Goal: Transaction & Acquisition: Subscribe to service/newsletter

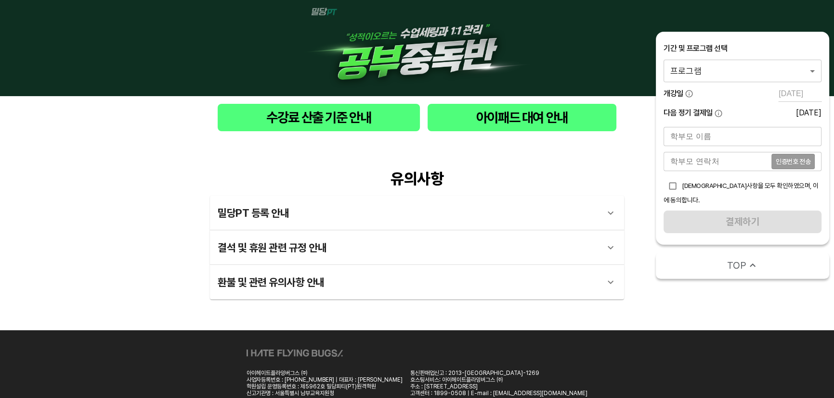
click at [754, 72] on body "수강료 산출 기준 안내 아이패드 대여 안내 유의사항 밀당PT 등록 안내 1 - 1 . 신규등록 신규등록은 밀당PT 각 과목별 프로그램을 처음 …" at bounding box center [417, 217] width 834 height 435
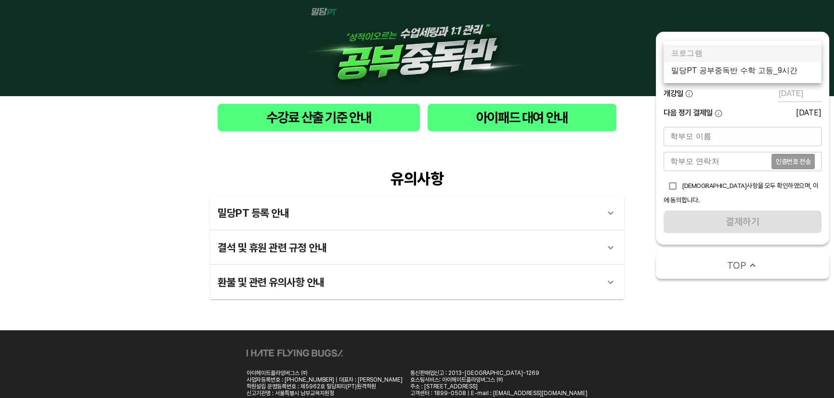
click at [775, 68] on li "밀당PT 공부중독반 수학 고등_9시간" at bounding box center [742, 70] width 158 height 17
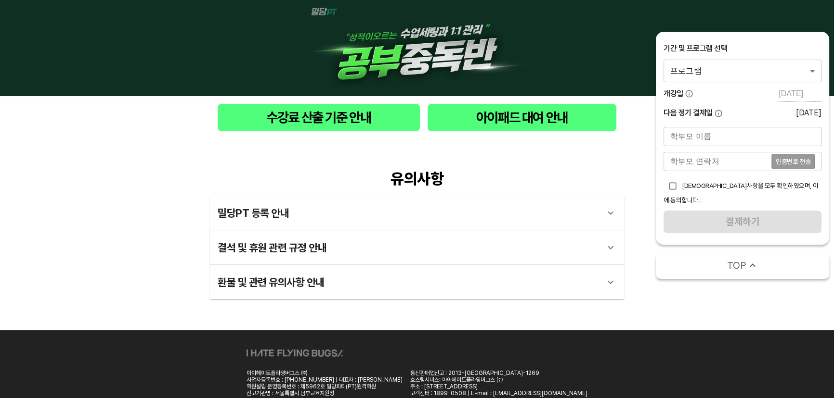
click at [756, 74] on body "수강료 산출 기준 안내 아이패드 대여 안내 유의사항 밀당PT 등록 안내 1 - 1 . 신규등록 신규등록은 밀당PT 각 과목별 프로그램을 처음 …" at bounding box center [417, 217] width 834 height 435
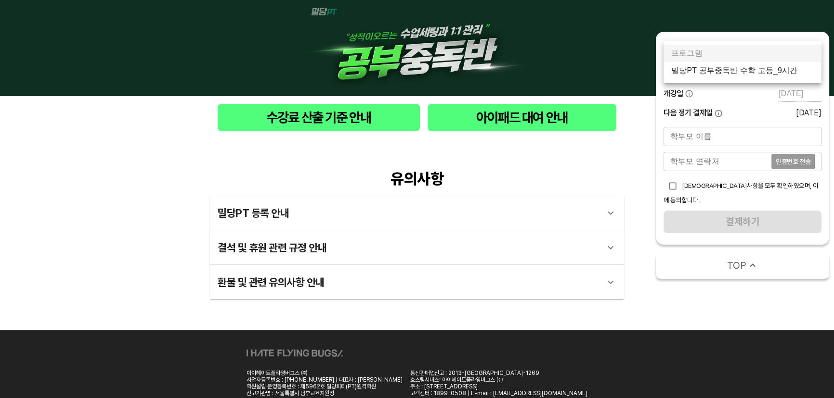
click at [776, 72] on li "밀당PT 공부중독반 수학 고등_9시간" at bounding box center [742, 70] width 158 height 17
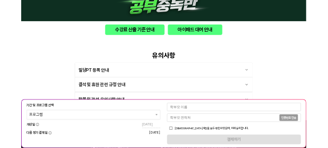
scroll to position [59, 0]
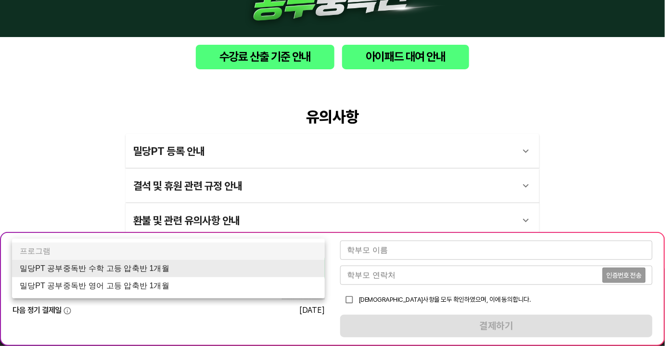
click at [297, 273] on body "수강료 산출 기준 안내 아이패드 대여 안내 유의사항 밀당PT 등록 안내 1 - 1 . 신규등록 신규등록은 밀당PT 각 과목별 프로그램을 처음 …" at bounding box center [332, 214] width 665 height 546
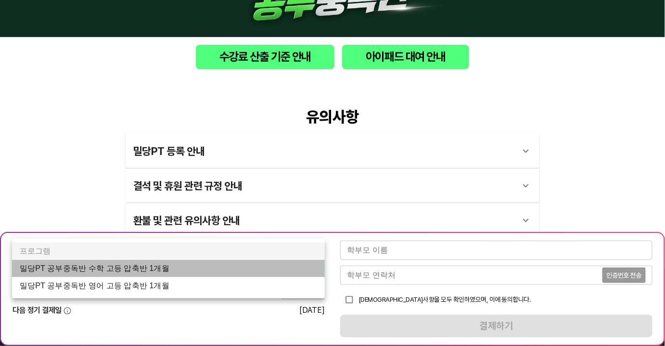
click at [249, 273] on li "밀당PT 공부중독반 수학 고등 압축반 1개월" at bounding box center [168, 268] width 313 height 17
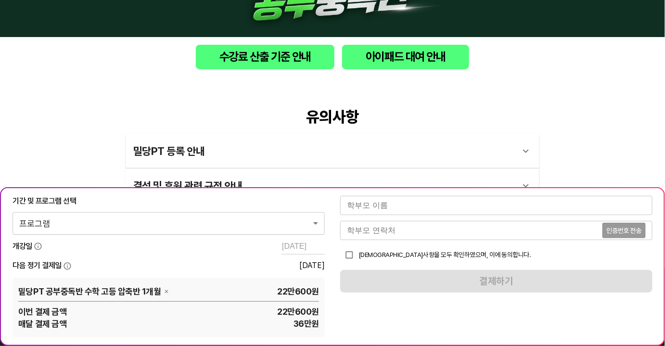
click at [509, 89] on div "유의사항 밀당PT 등록 안내 1 - 1 . 신규등록 신규등록은 밀당PT 각 과목별 프로그램을 처음 이용하는 경우에 해당합니다. 프로그램 구매 …" at bounding box center [332, 173] width 665 height 192
click at [59, 119] on div "유의사항 밀당PT 등록 안내 1 - 1 . 신규등록 신규등록은 밀당PT 각 과목별 프로그램을 처음 이용하는 경우에 해당합니다. 프로그램 구매 …" at bounding box center [332, 173] width 665 height 192
drag, startPoint x: 278, startPoint y: 294, endPoint x: 309, endPoint y: 318, distance: 39.1
click at [309, 318] on div "밀당PT 공부중독반 수학 고등 압축반 1개월 22만600 원 이번 결제 금액 22만600 원 매달 결제 금액 36만 원" at bounding box center [169, 307] width 312 height 60
click at [309, 318] on span "36만 원" at bounding box center [192, 324] width 253 height 12
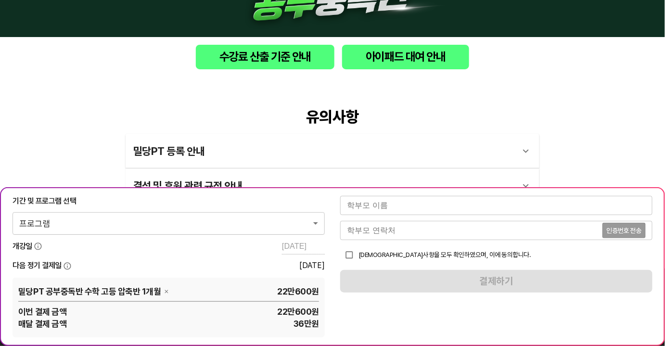
click at [577, 154] on div "유의사항 밀당PT 등록 안내 1 - 1 . 신규등록 신규등록은 밀당PT 각 과목별 프로그램을 처음 이용하는 경우에 해당합니다. 프로그램 구매 …" at bounding box center [332, 173] width 665 height 192
click at [598, 98] on div "유의사항 밀당PT 등록 안내 1 - 1 . 신규등록 신규등록은 밀당PT 각 과목별 프로그램을 처음 이용하는 경우에 해당합니다. 프로그램 구매 …" at bounding box center [332, 173] width 665 height 192
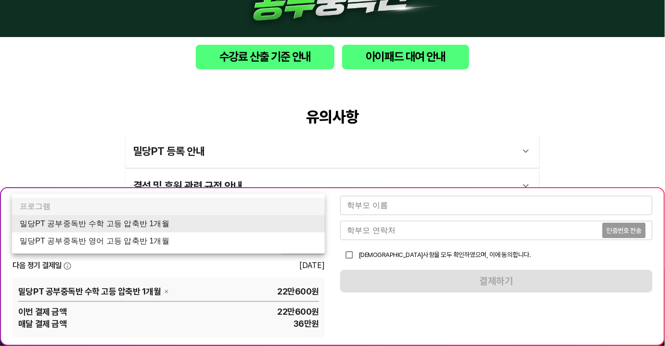
click at [273, 228] on body "수강료 산출 기준 안내 아이패드 대여 안내 유의사항 밀당PT 등록 안내 1 - 1 . 신규등록 신규등록은 밀당PT 각 과목별 프로그램을 처음 …" at bounding box center [332, 236] width 665 height 591
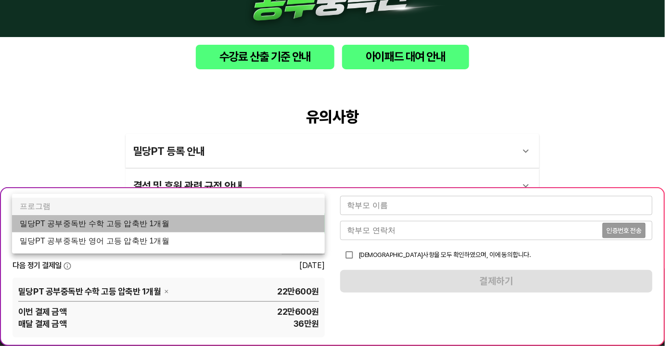
click at [225, 224] on li "밀당PT 공부중독반 수학 고등 압축반 1개월" at bounding box center [168, 223] width 313 height 17
